Goal: Information Seeking & Learning: Find specific fact

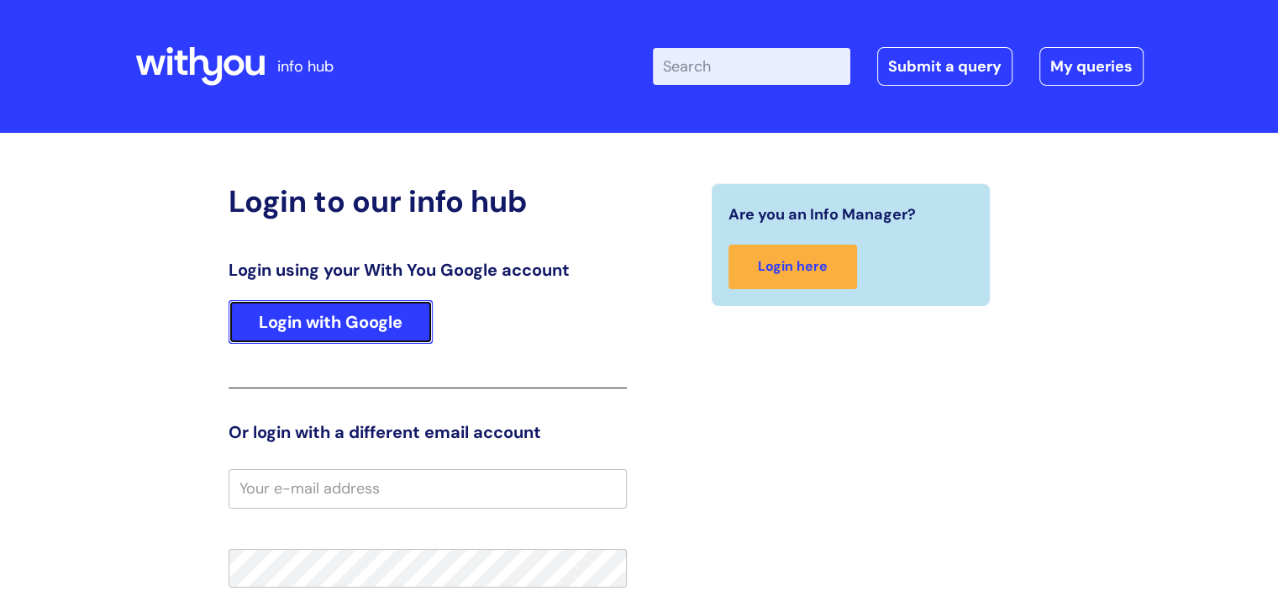
click at [327, 330] on link "Login with Google" at bounding box center [330, 322] width 204 height 44
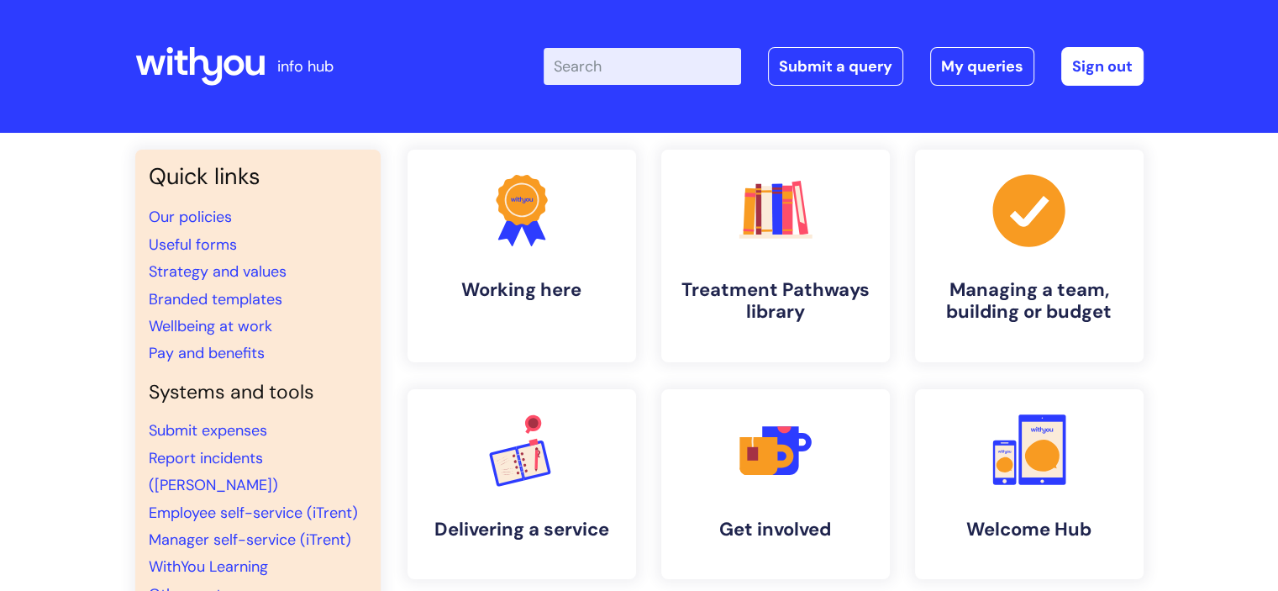
click at [601, 55] on input "Enter your search term here..." at bounding box center [642, 66] width 197 height 37
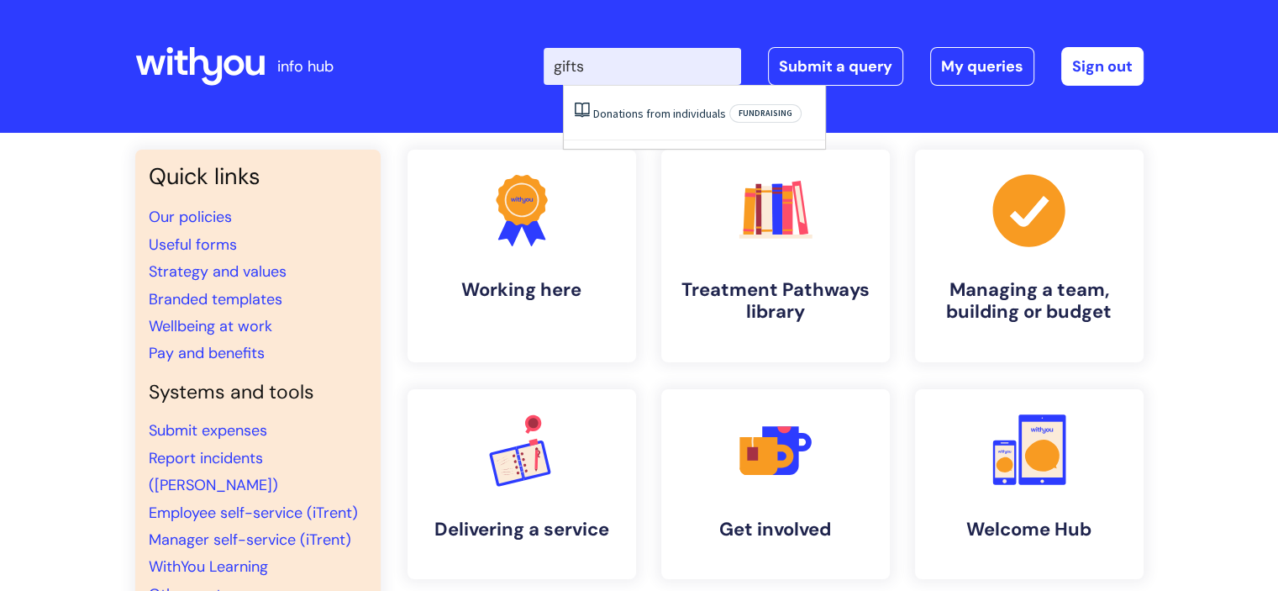
type input "gifts"
click button "Search" at bounding box center [0, 0] width 0 height 0
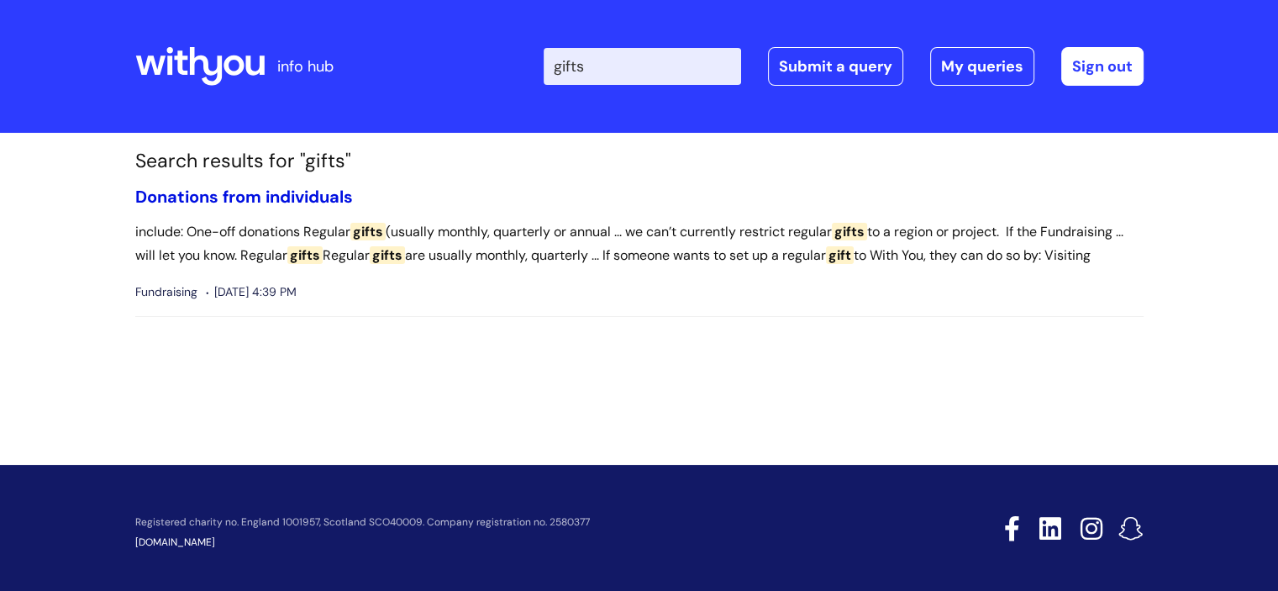
click at [228, 197] on link "Donations from individuals" at bounding box center [244, 197] width 218 height 22
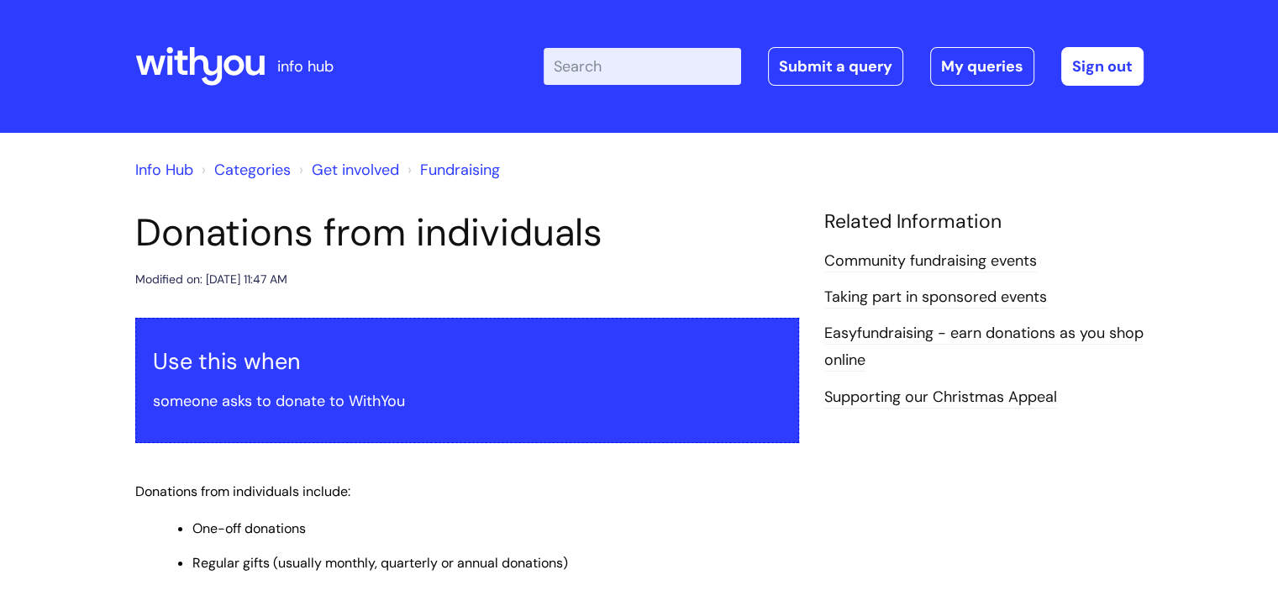
click at [598, 71] on input "Enter your search term here..." at bounding box center [642, 66] width 197 height 37
type input "gift"
click button "Search" at bounding box center [0, 0] width 0 height 0
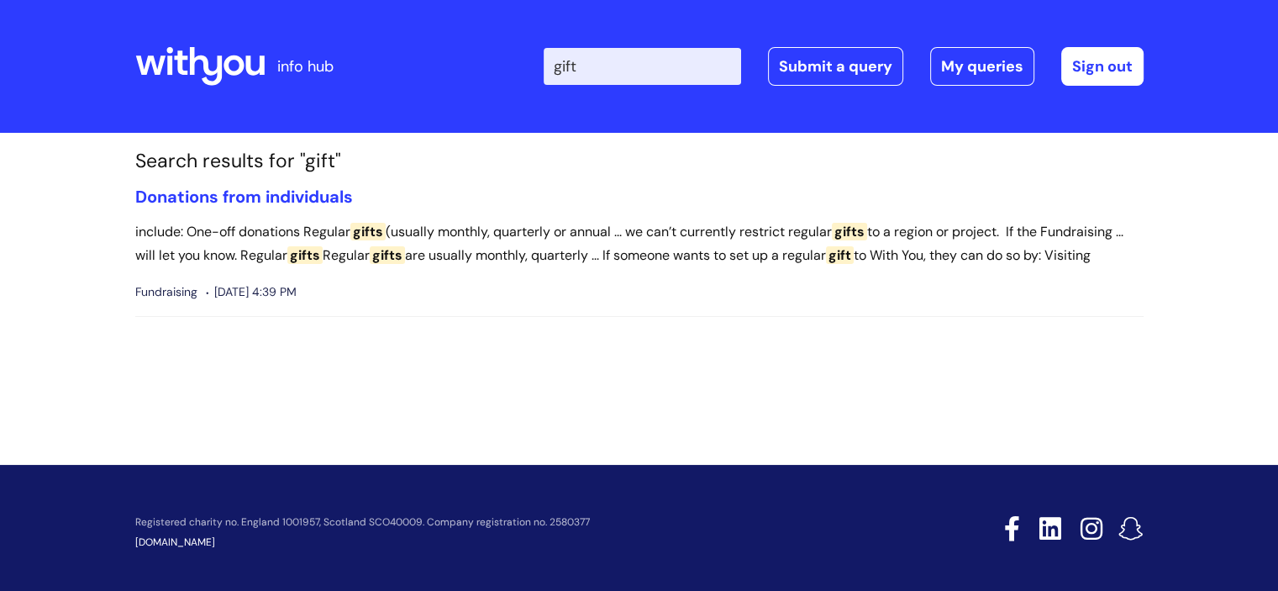
click at [619, 71] on input "gift" at bounding box center [642, 66] width 197 height 37
type input "g"
click at [344, 60] on div "info hub" at bounding box center [260, 66] width 250 height 99
